Goal: Obtain resource: Download file/media

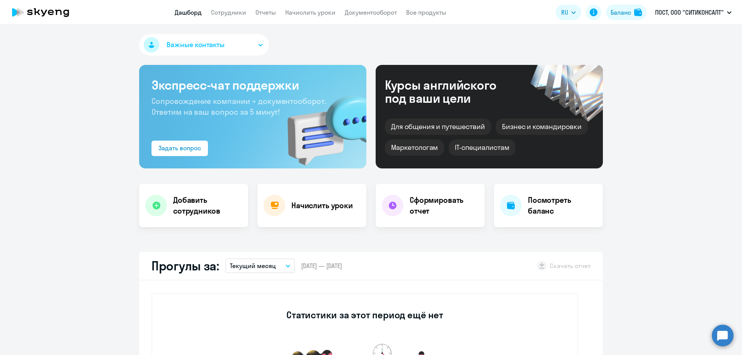
select select "30"
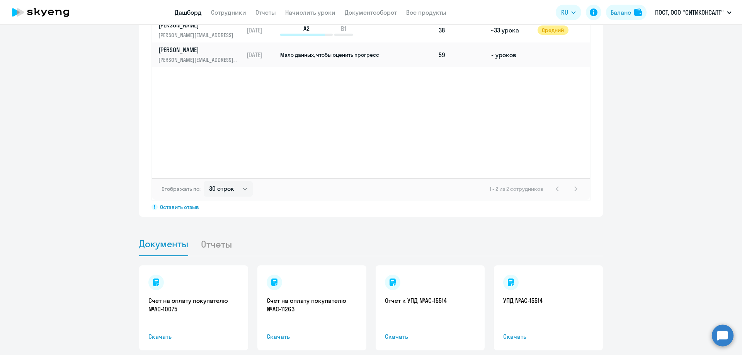
scroll to position [625, 0]
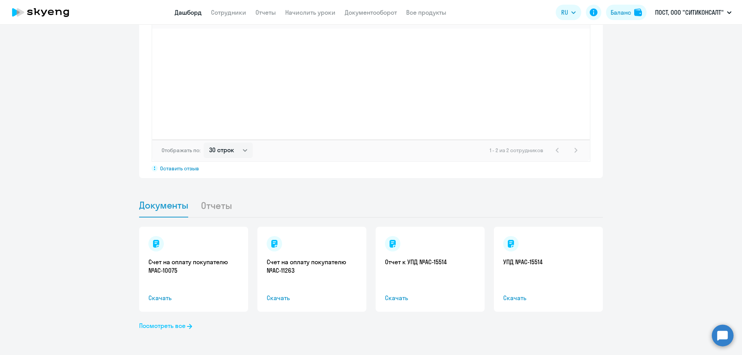
click at [174, 328] on link "Посмотреть все" at bounding box center [165, 325] width 53 height 9
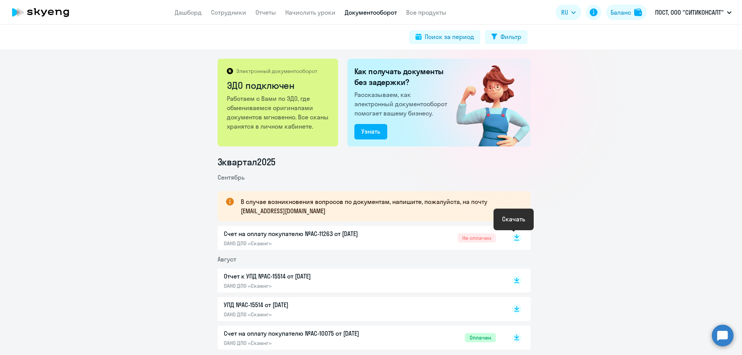
click at [515, 238] on rect at bounding box center [516, 237] width 9 height 9
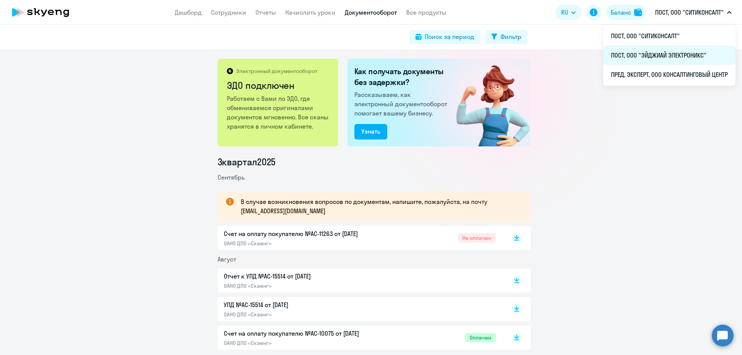
click at [640, 57] on li "ПОСТ, ООО "ЭЙДЖИАЙ ЭЛЕКТРОНИКС"" at bounding box center [669, 55] width 132 height 19
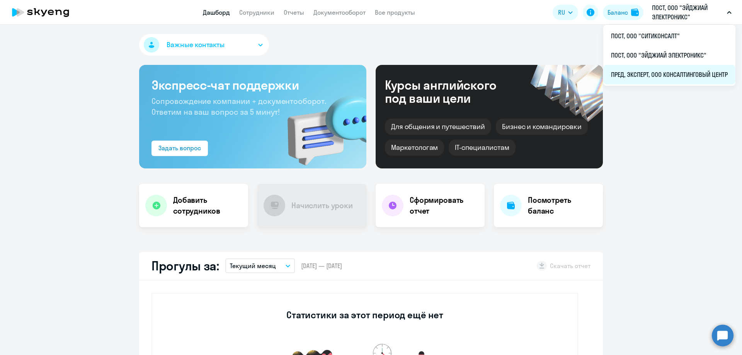
click at [672, 74] on li "ПРЕД, ЭКСПЕРТ, ООО КОНСАЛТИНГОВЫЙ ЦЕНТР" at bounding box center [669, 74] width 132 height 19
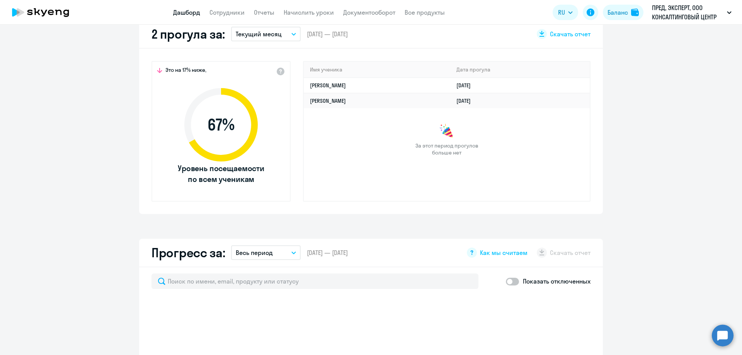
select select "30"
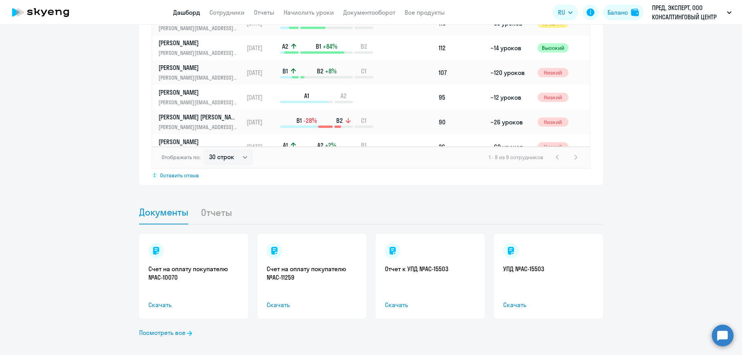
scroll to position [625, 0]
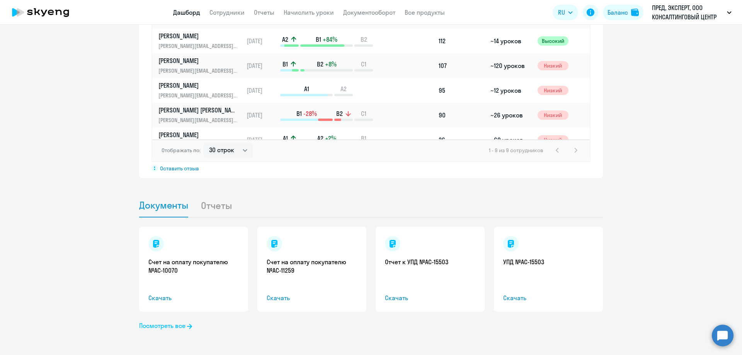
click at [190, 327] on icon at bounding box center [189, 326] width 5 height 5
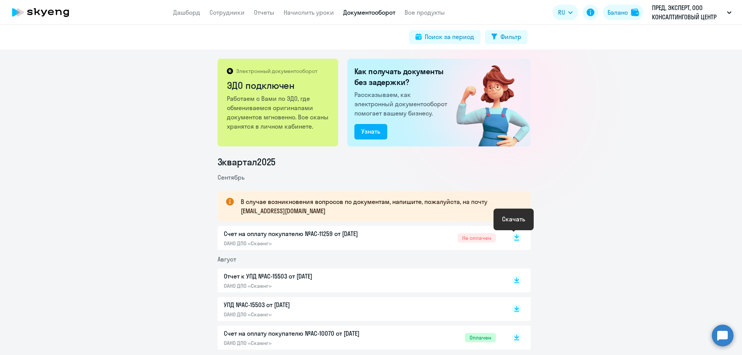
click at [514, 240] on icon at bounding box center [516, 240] width 5 height 1
